Goal: Check status: Check status

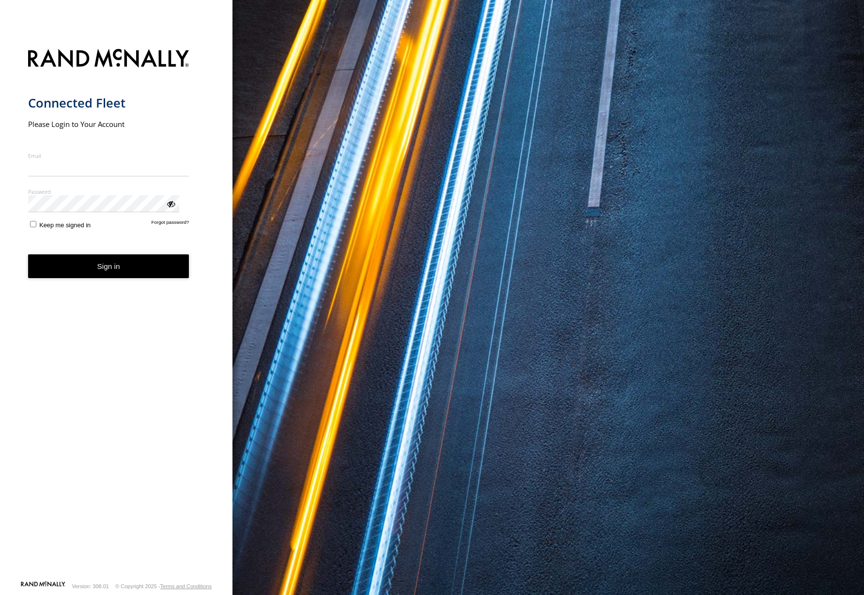
type input "**********"
click at [99, 254] on button "Sign in" at bounding box center [108, 266] width 161 height 24
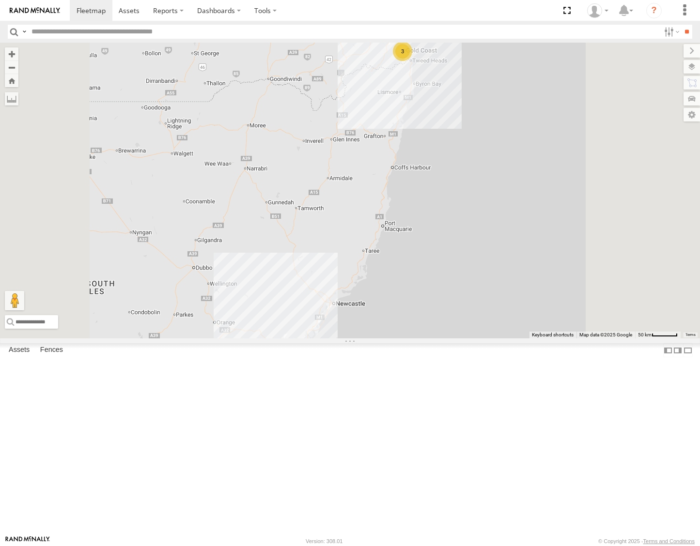
drag, startPoint x: 46, startPoint y: 163, endPoint x: 59, endPoint y: 154, distance: 16.3
click at [0, 0] on div "[PERSON_NAME] - Yellow" at bounding box center [0, 0] width 0 height 0
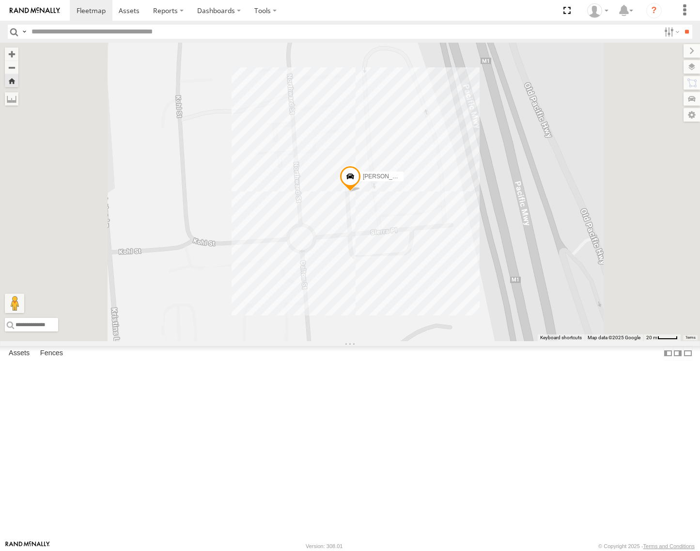
click at [0, 0] on div "[GEOGRAPHIC_DATA]" at bounding box center [0, 0] width 0 height 0
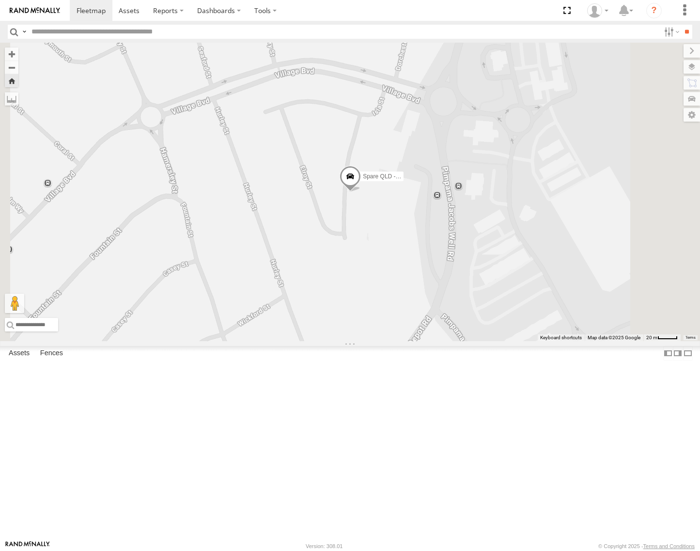
click at [361, 192] on span at bounding box center [350, 179] width 21 height 26
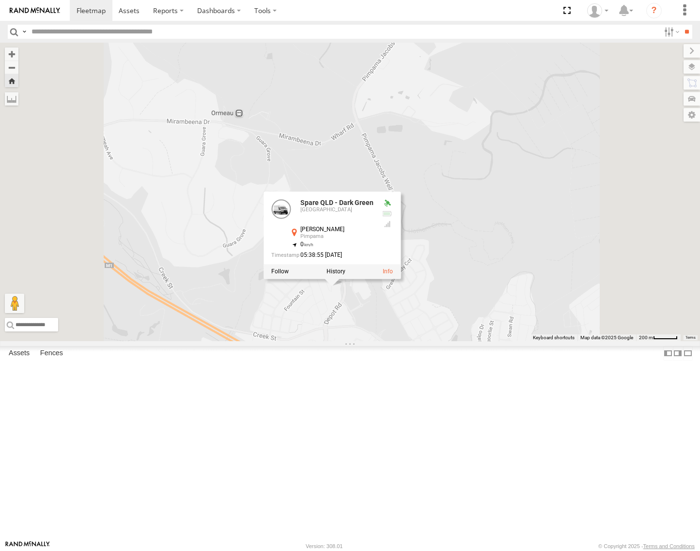
drag, startPoint x: 451, startPoint y: 432, endPoint x: 457, endPoint y: 398, distance: 33.8
click at [457, 341] on div "Spare QLD - Dark Green Spare QLD - Dark Green Brisbane Colin St Pimpama -27.812…" at bounding box center [350, 192] width 700 height 298
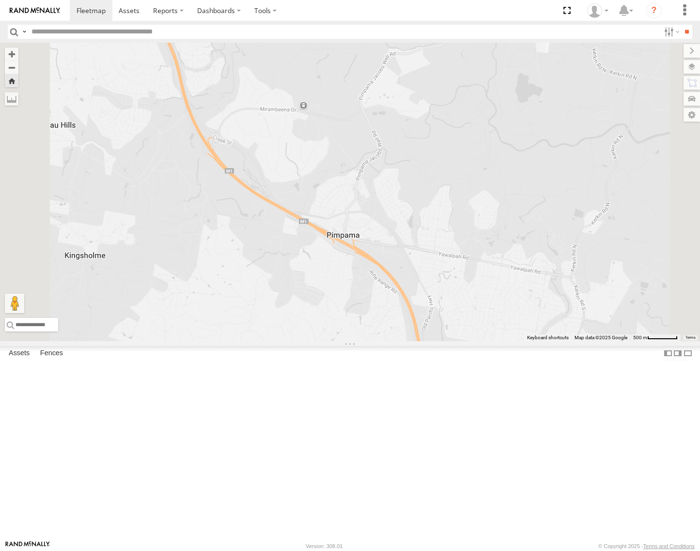
click at [0, 0] on div "Spare QLD - Dark Green" at bounding box center [0, 0] width 0 height 0
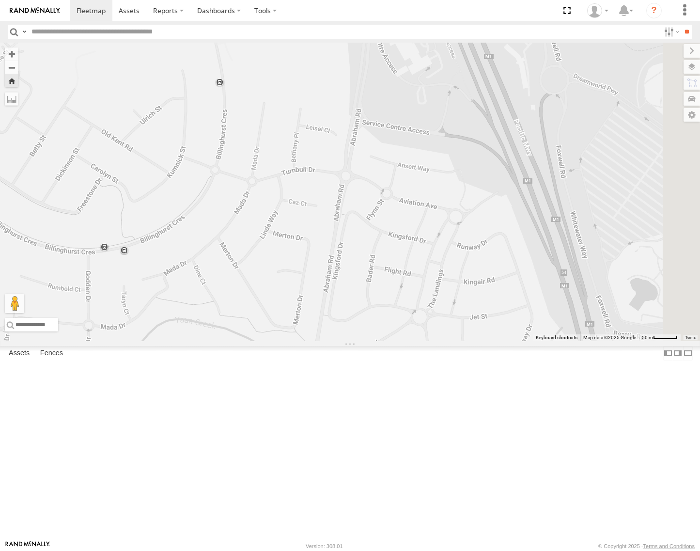
drag, startPoint x: 574, startPoint y: 281, endPoint x: 422, endPoint y: 274, distance: 152.3
click at [422, 274] on div "Spare QLD - Dark Green" at bounding box center [350, 192] width 700 height 298
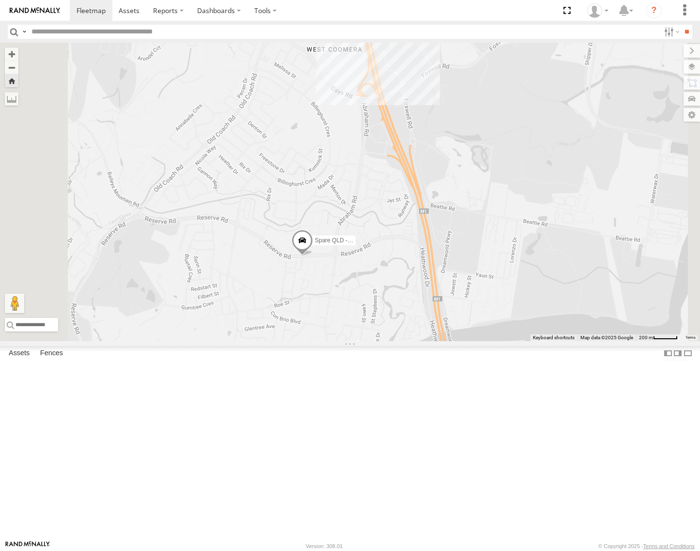
drag, startPoint x: 394, startPoint y: 295, endPoint x: 444, endPoint y: 287, distance: 50.6
click at [444, 287] on div "Spare QLD - Dark Green" at bounding box center [350, 192] width 700 height 298
